Goal: Information Seeking & Learning: Learn about a topic

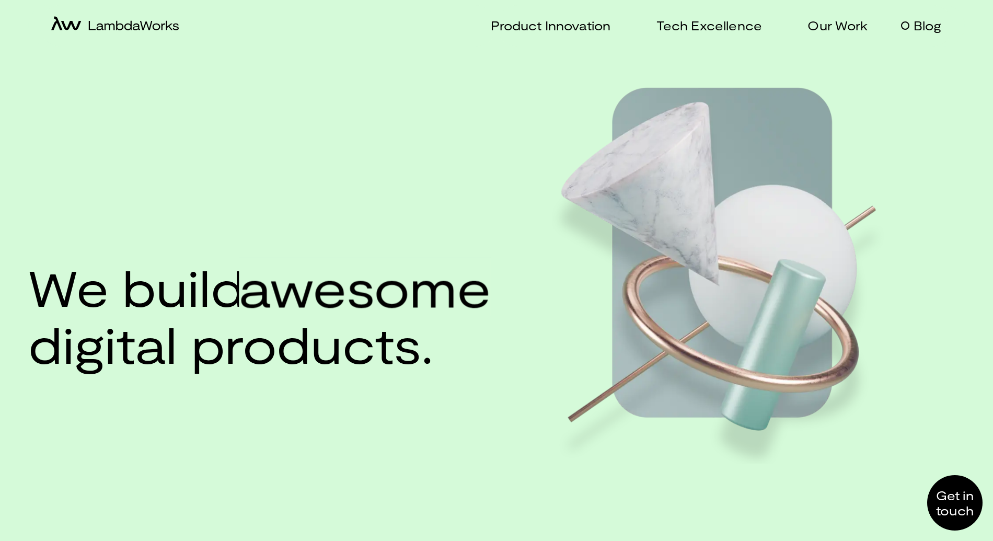
click at [930, 21] on p "Blog" at bounding box center [928, 25] width 28 height 15
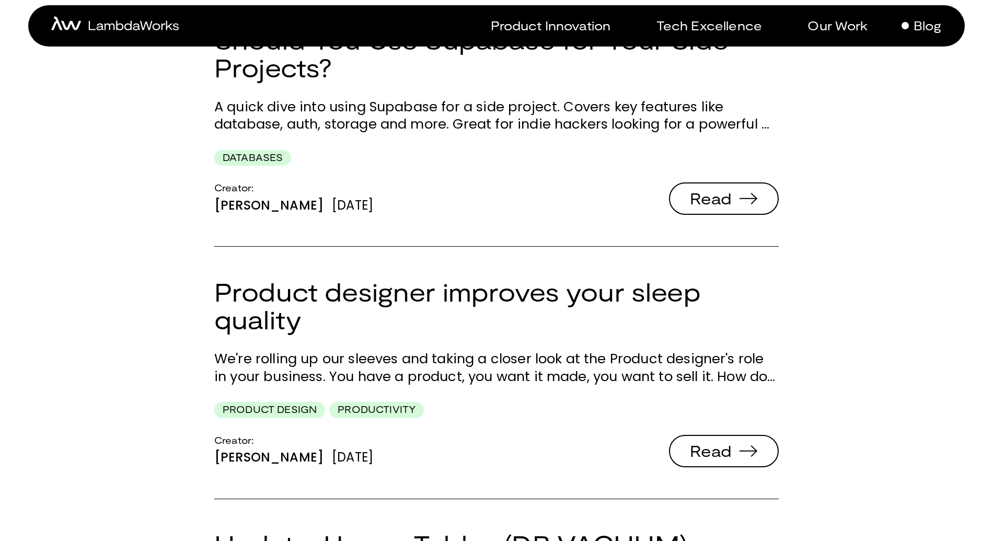
scroll to position [548, 0]
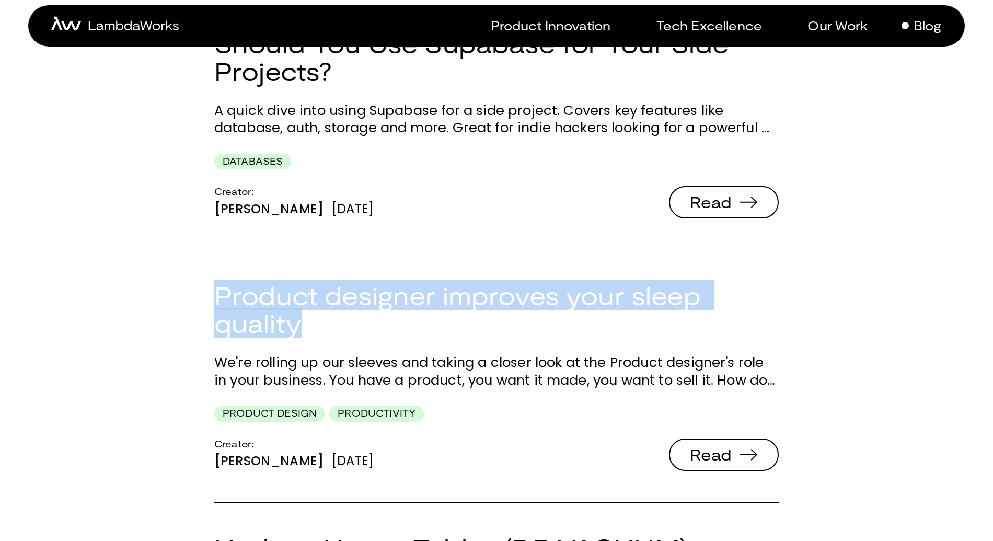
drag, startPoint x: 336, startPoint y: 331, endPoint x: 210, endPoint y: 306, distance: 128.9
copy link "Product designer improves your sleep quality"
click at [734, 456] on span "Read" at bounding box center [723, 454] width 101 height 29
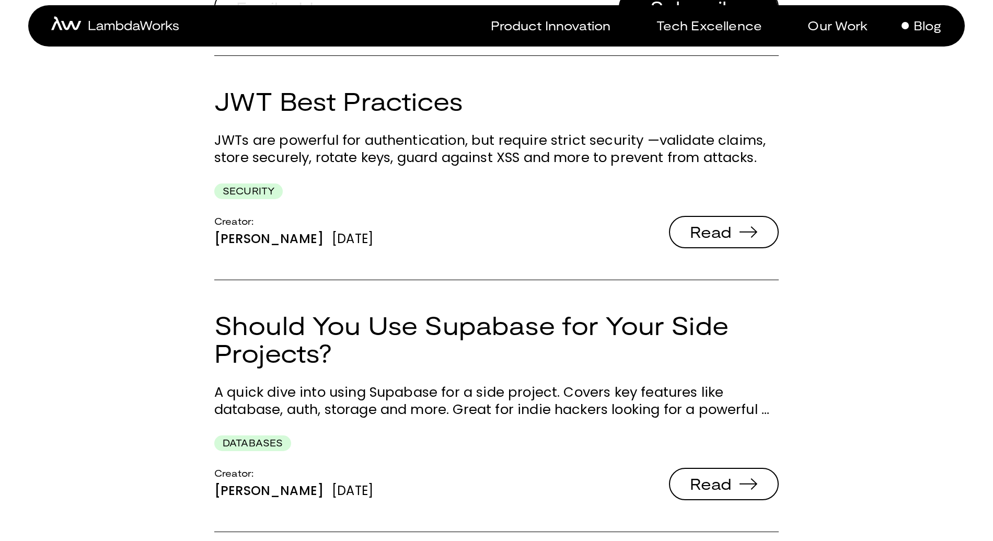
scroll to position [260, 0]
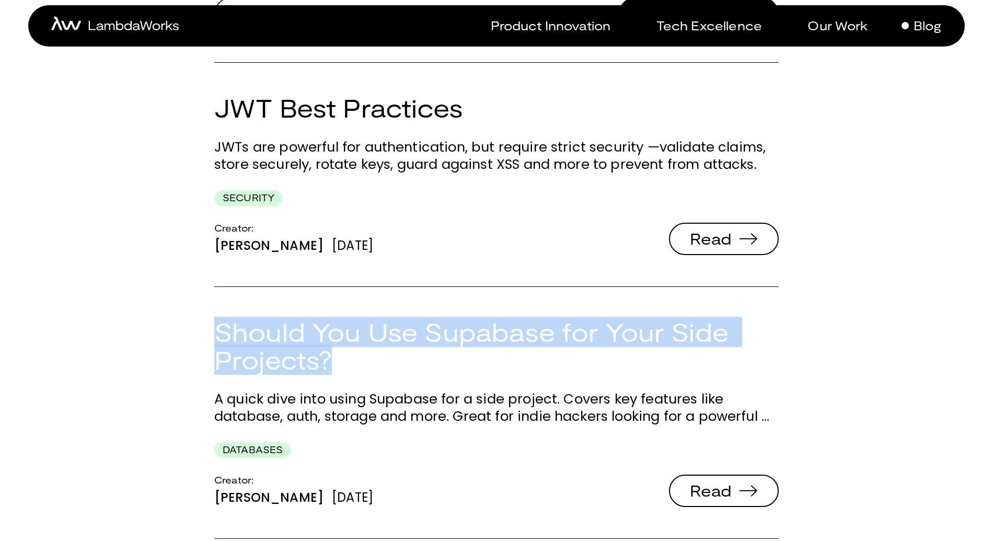
drag, startPoint x: 350, startPoint y: 361, endPoint x: 220, endPoint y: 329, distance: 134.0
click at [220, 329] on h2 "Should You Use Supabase for Your Side Projects?" at bounding box center [496, 345] width 565 height 55
copy link "Should You Use Supabase for Your Side Projects?"
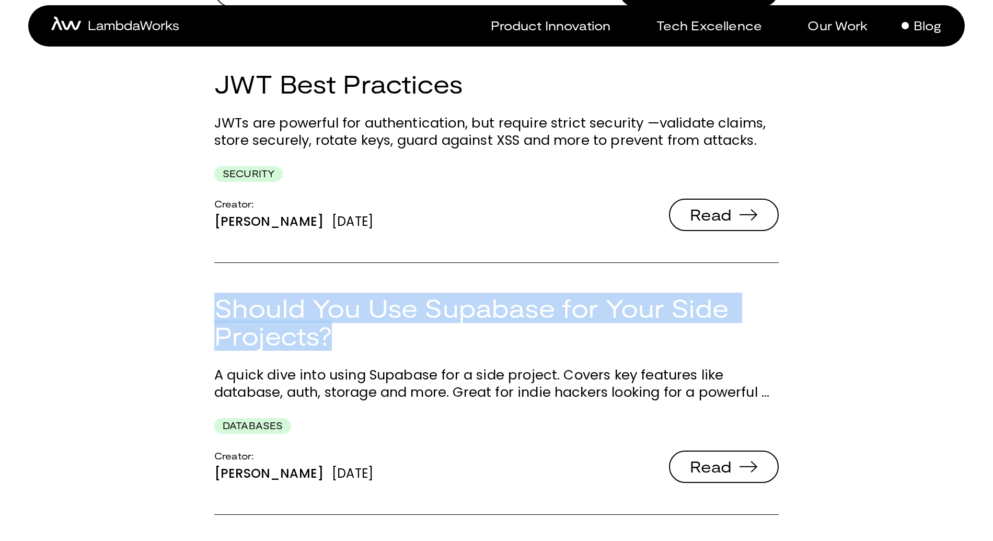
scroll to position [286, 0]
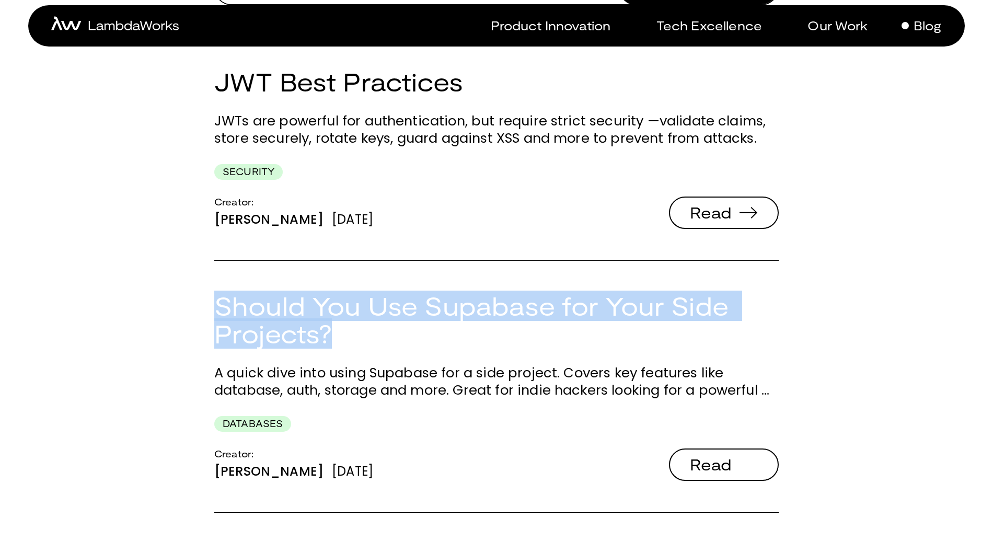
click at [717, 451] on span "Read" at bounding box center [723, 464] width 101 height 29
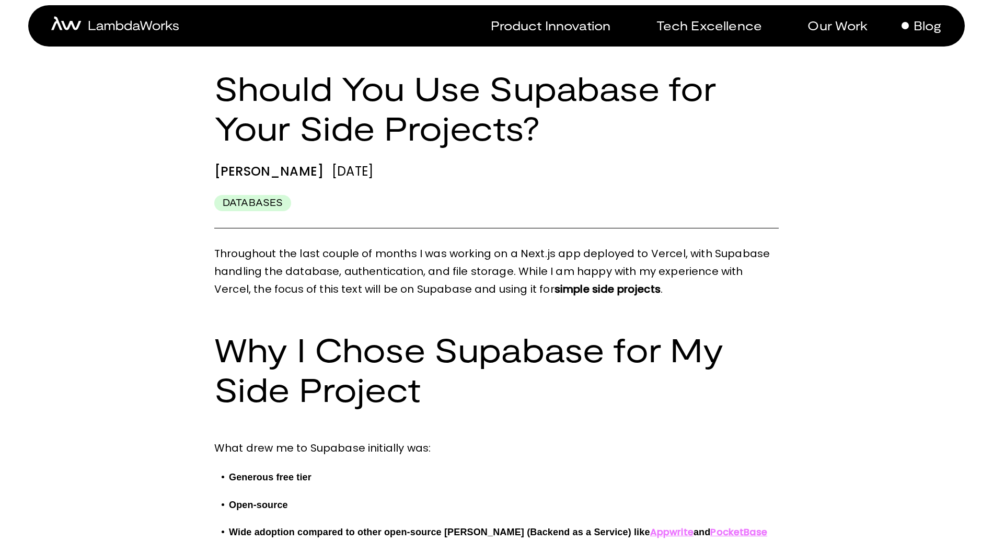
scroll to position [162, 0]
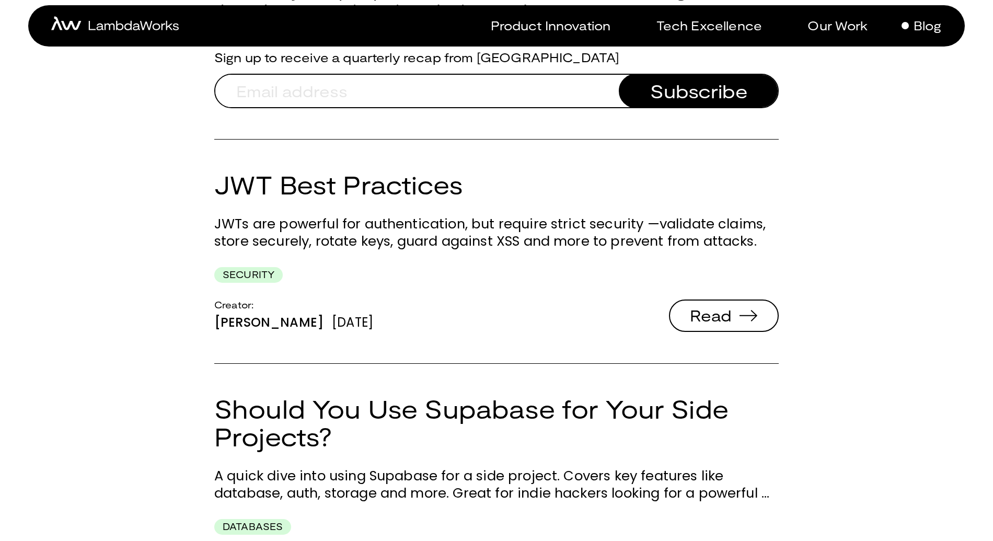
scroll to position [182, 0]
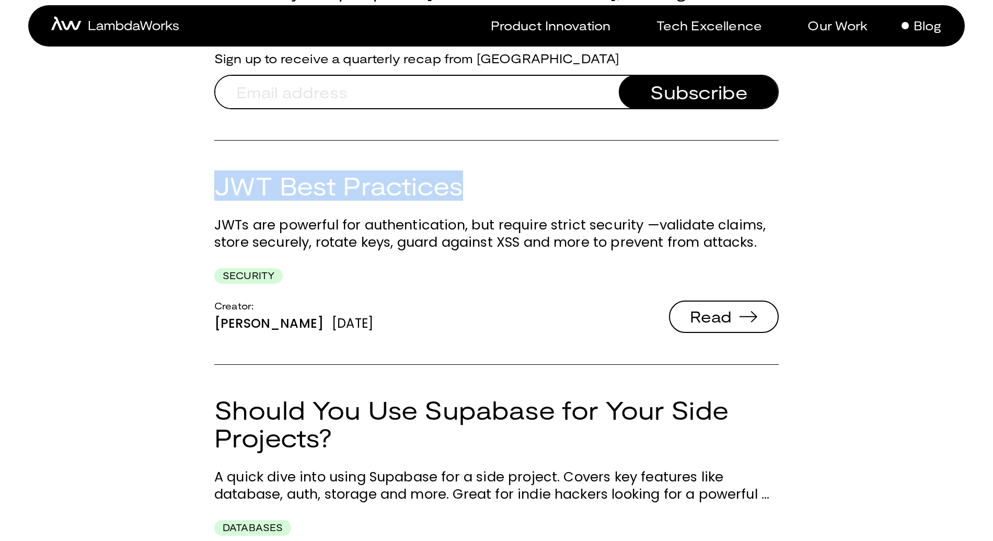
drag, startPoint x: 490, startPoint y: 173, endPoint x: 192, endPoint y: 187, distance: 298.9
copy link "JWT Best Practices"
click at [340, 186] on link "JWT Best Practices" at bounding box center [338, 185] width 249 height 30
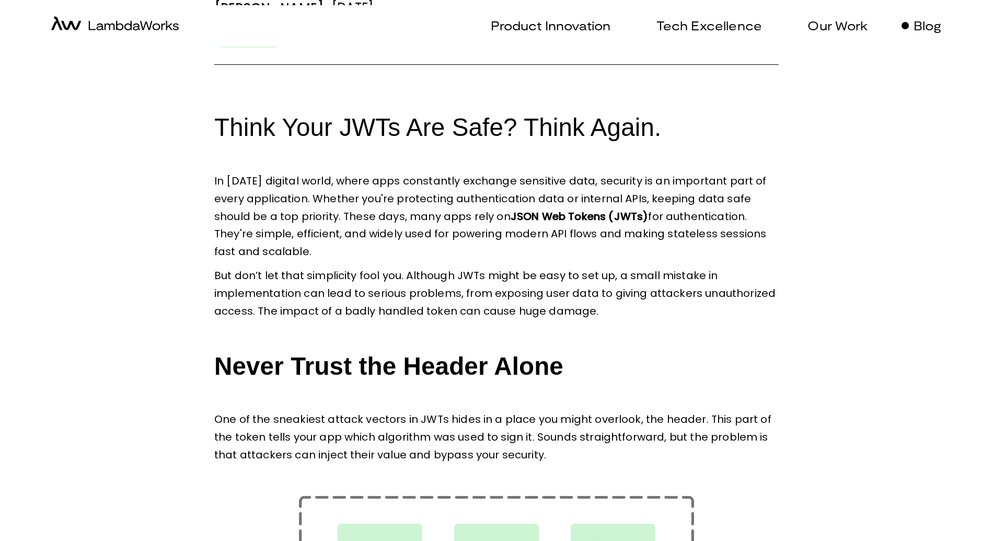
scroll to position [357, 0]
